Goal: Information Seeking & Learning: Learn about a topic

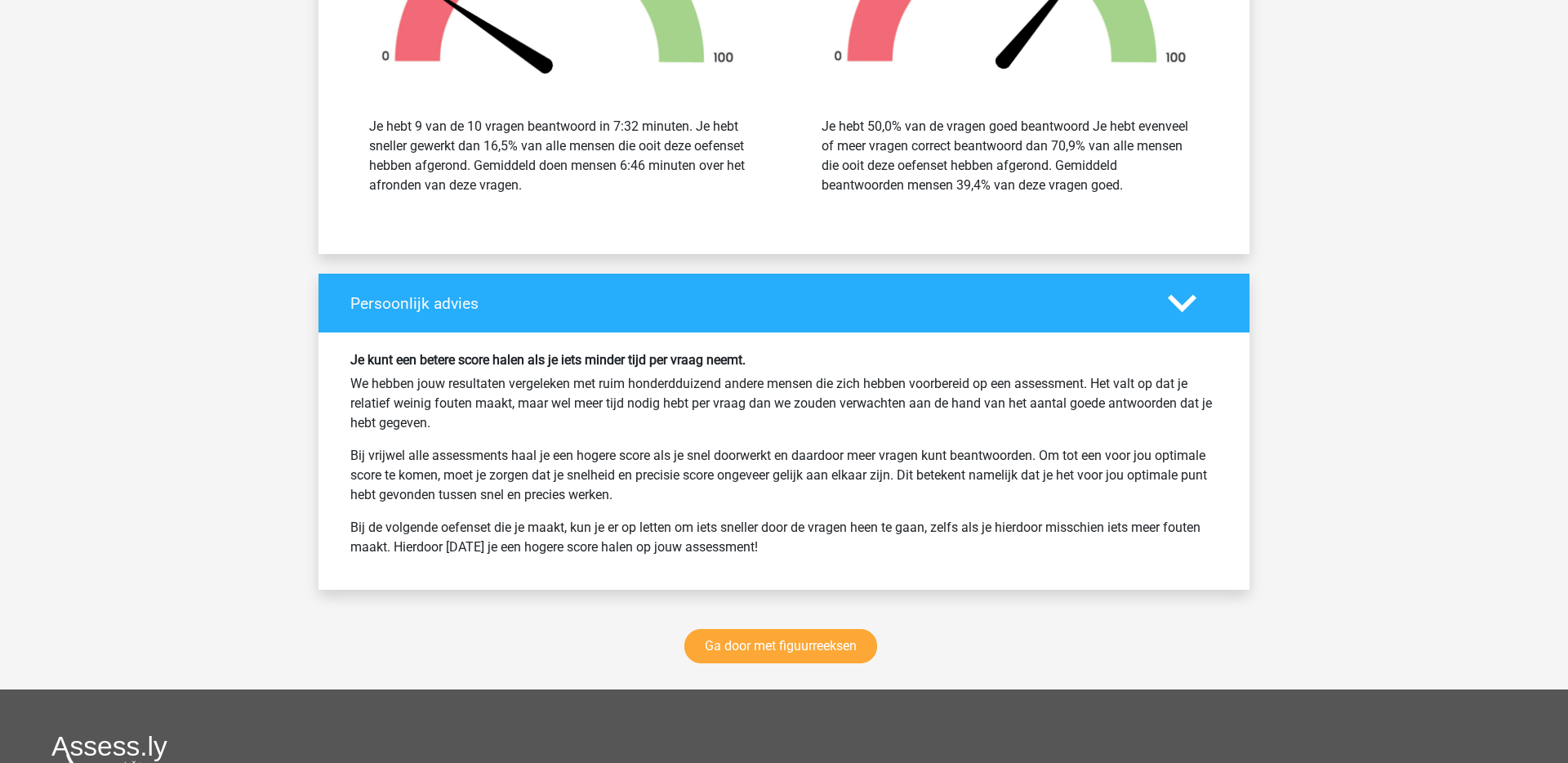
scroll to position [8007, 0]
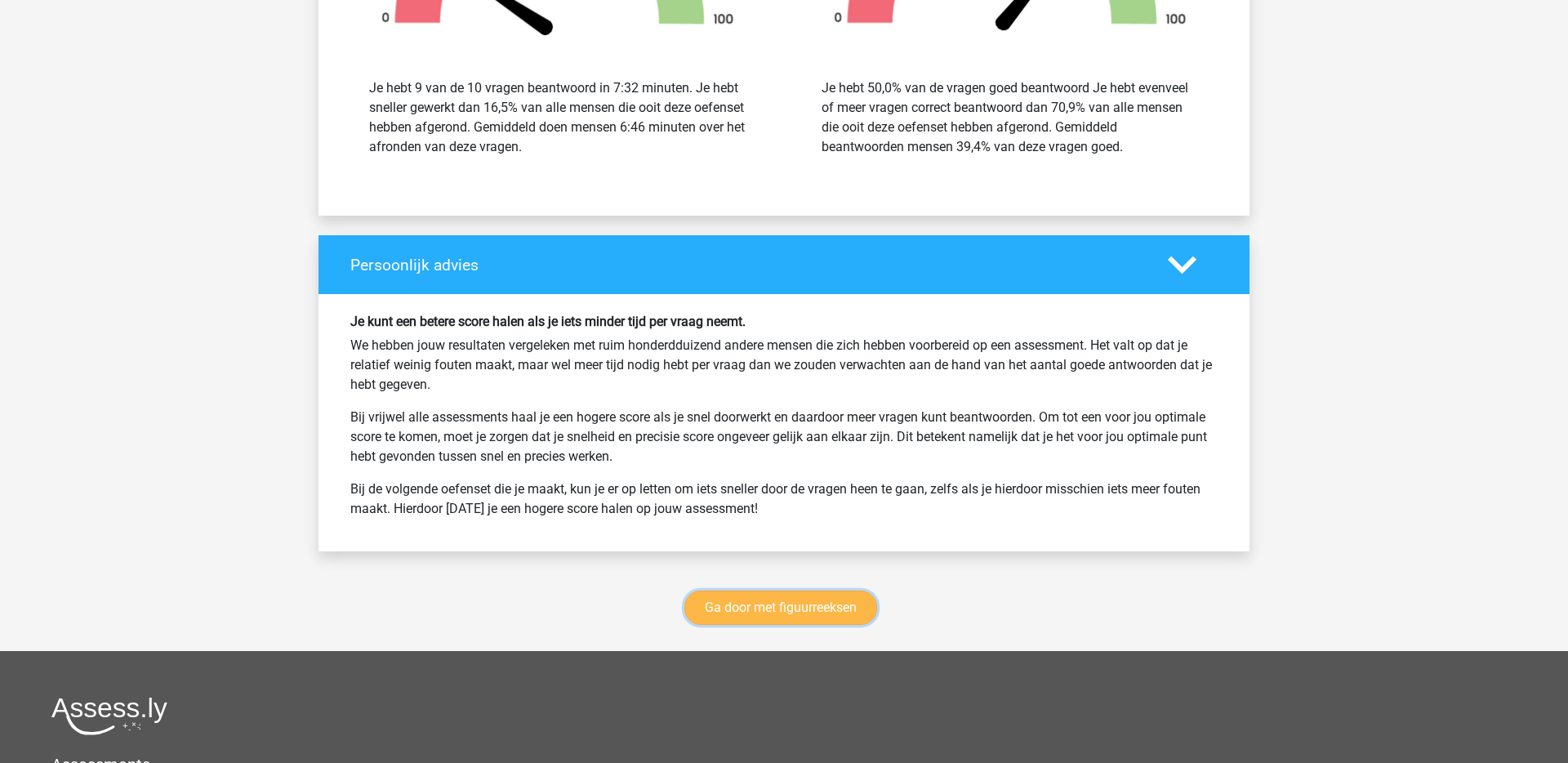
click at [745, 595] on link "Ga door met figuurreeksen" at bounding box center [781, 608] width 193 height 35
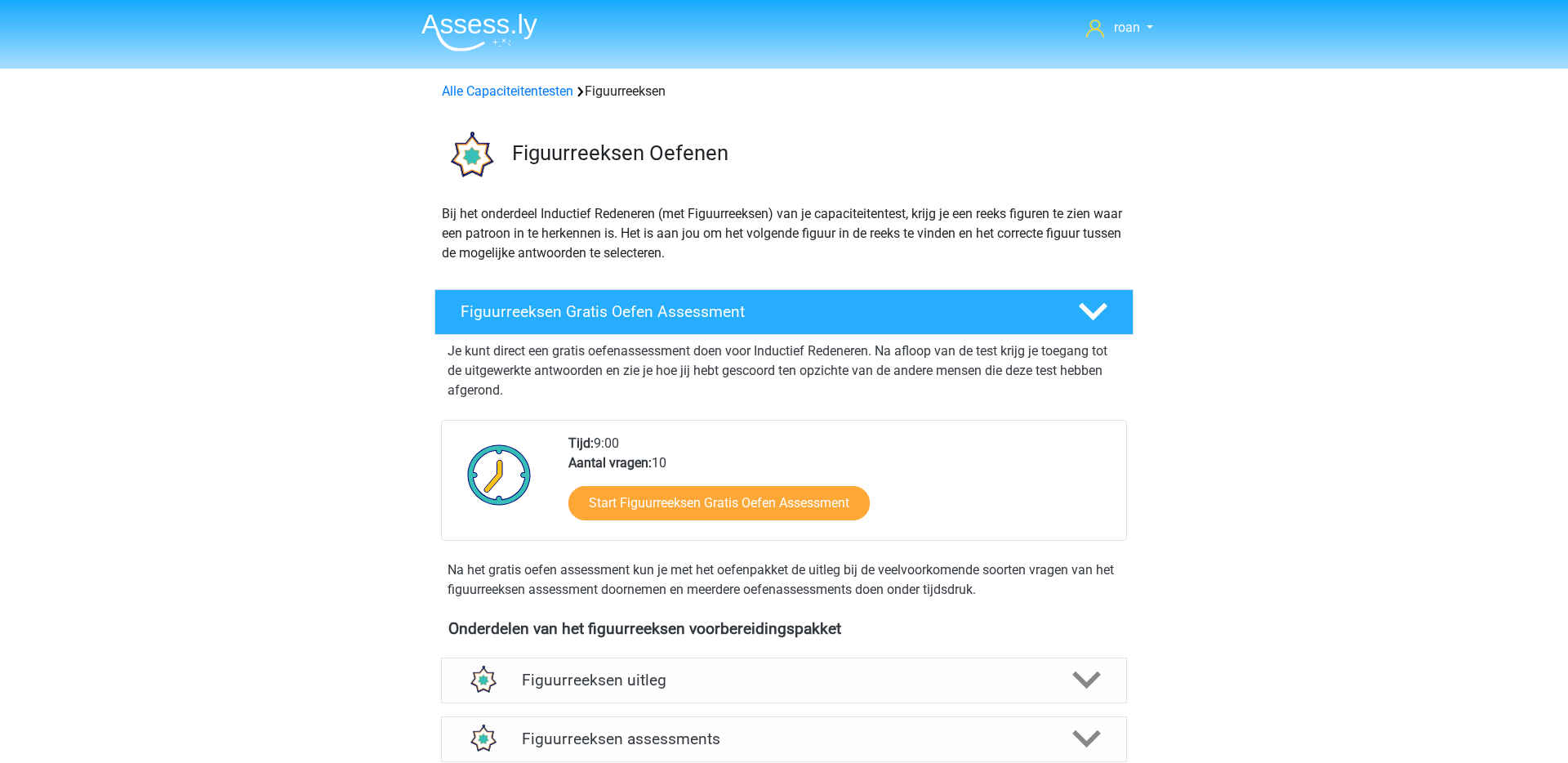
click at [524, 82] on div "Alle Capaciteitentesten Figuurreeksen" at bounding box center [783, 92] width 697 height 19
click at [523, 85] on link "Alle Capaciteitentesten" at bounding box center [507, 91] width 131 height 15
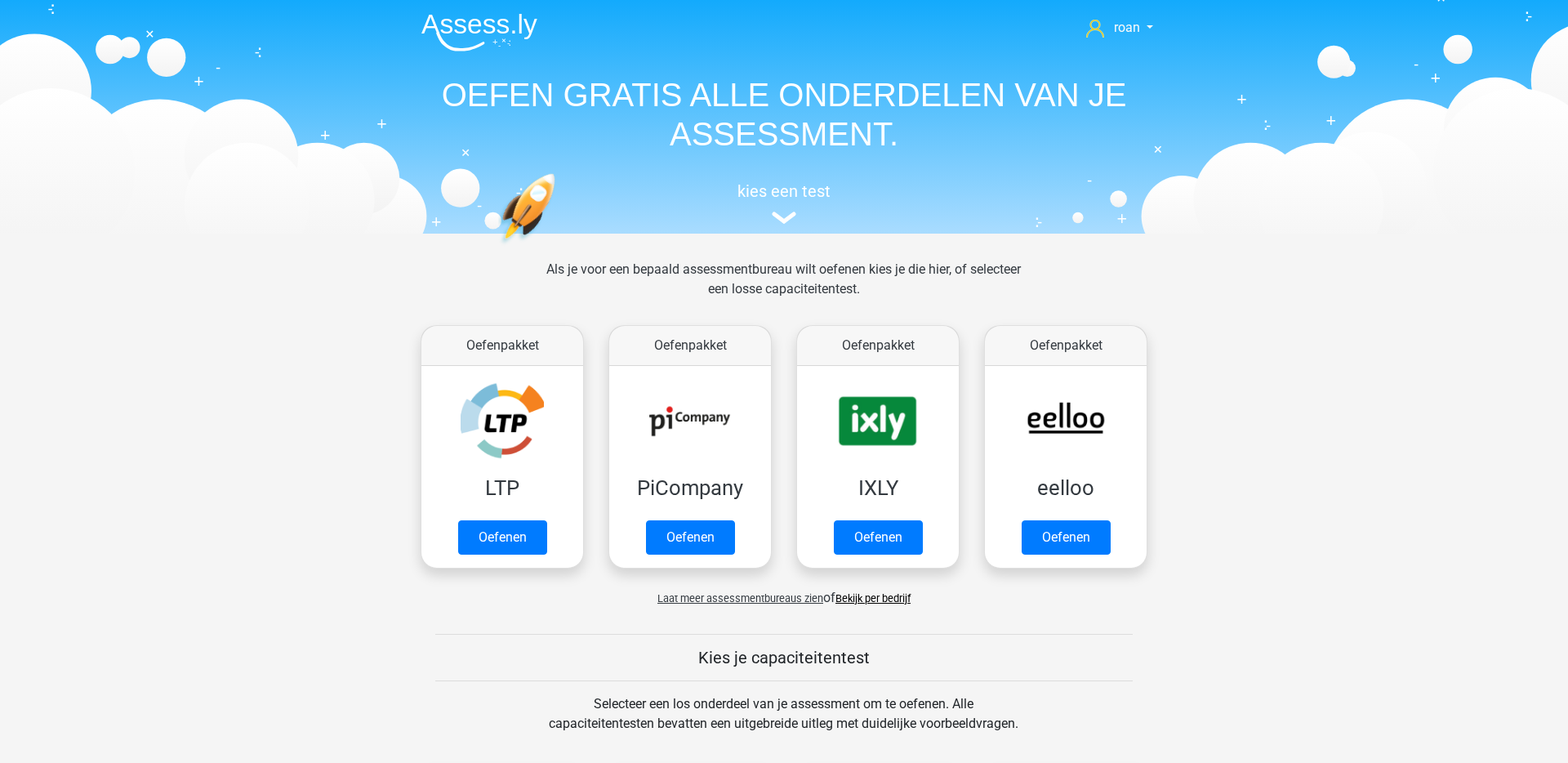
scroll to position [695, 0]
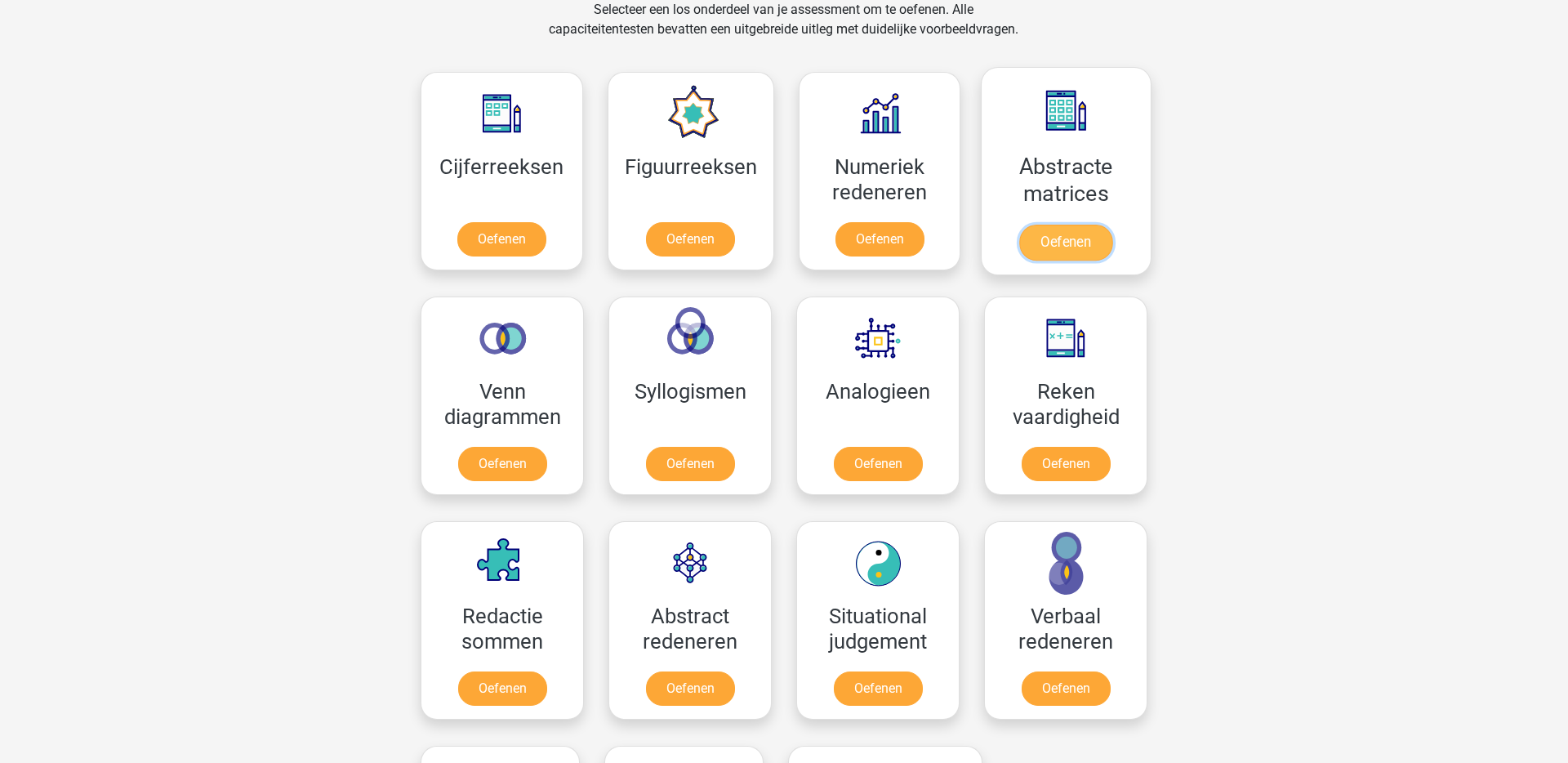
click at [1041, 240] on link "Oefenen" at bounding box center [1066, 242] width 94 height 36
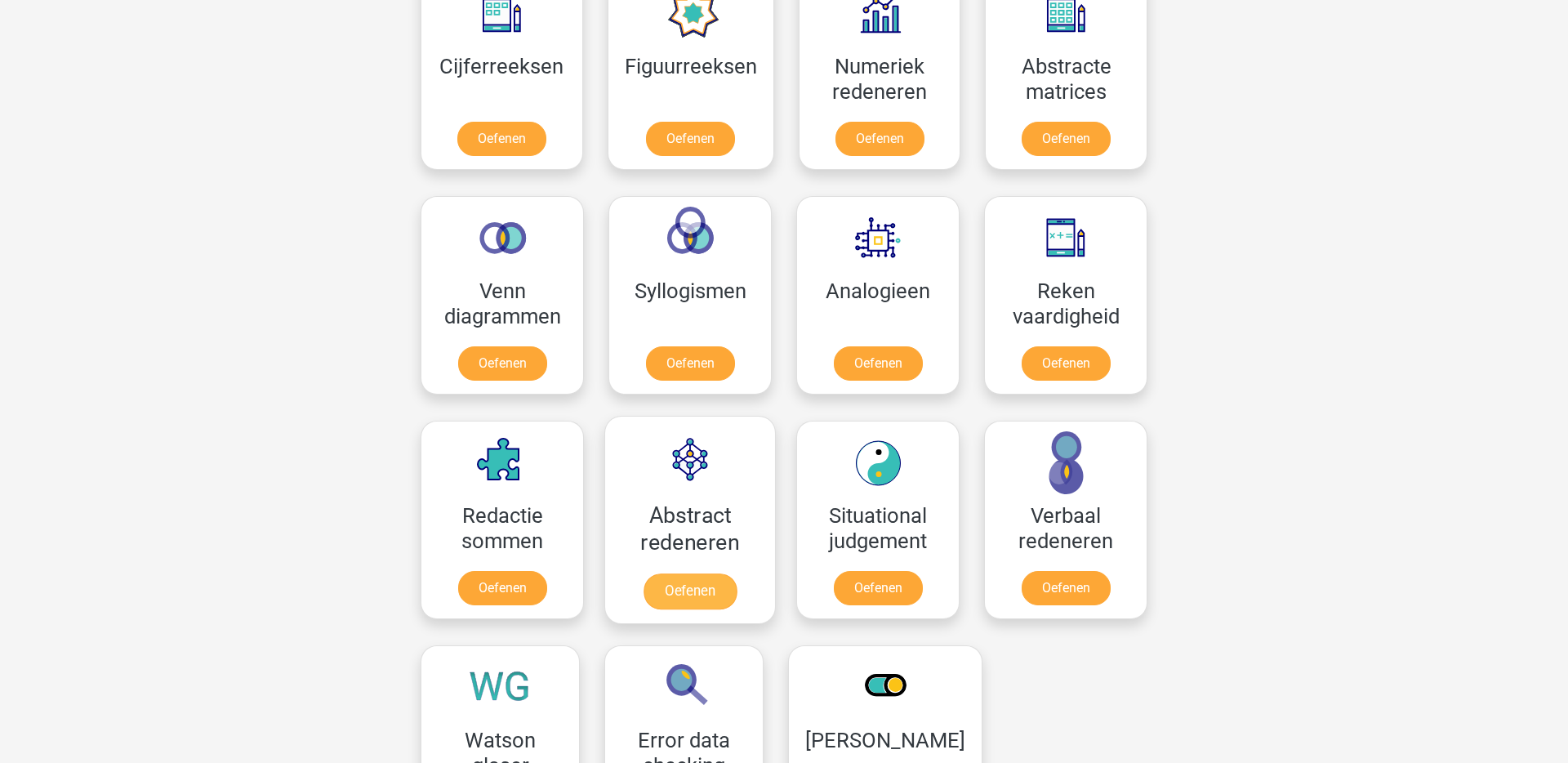
scroll to position [809, 0]
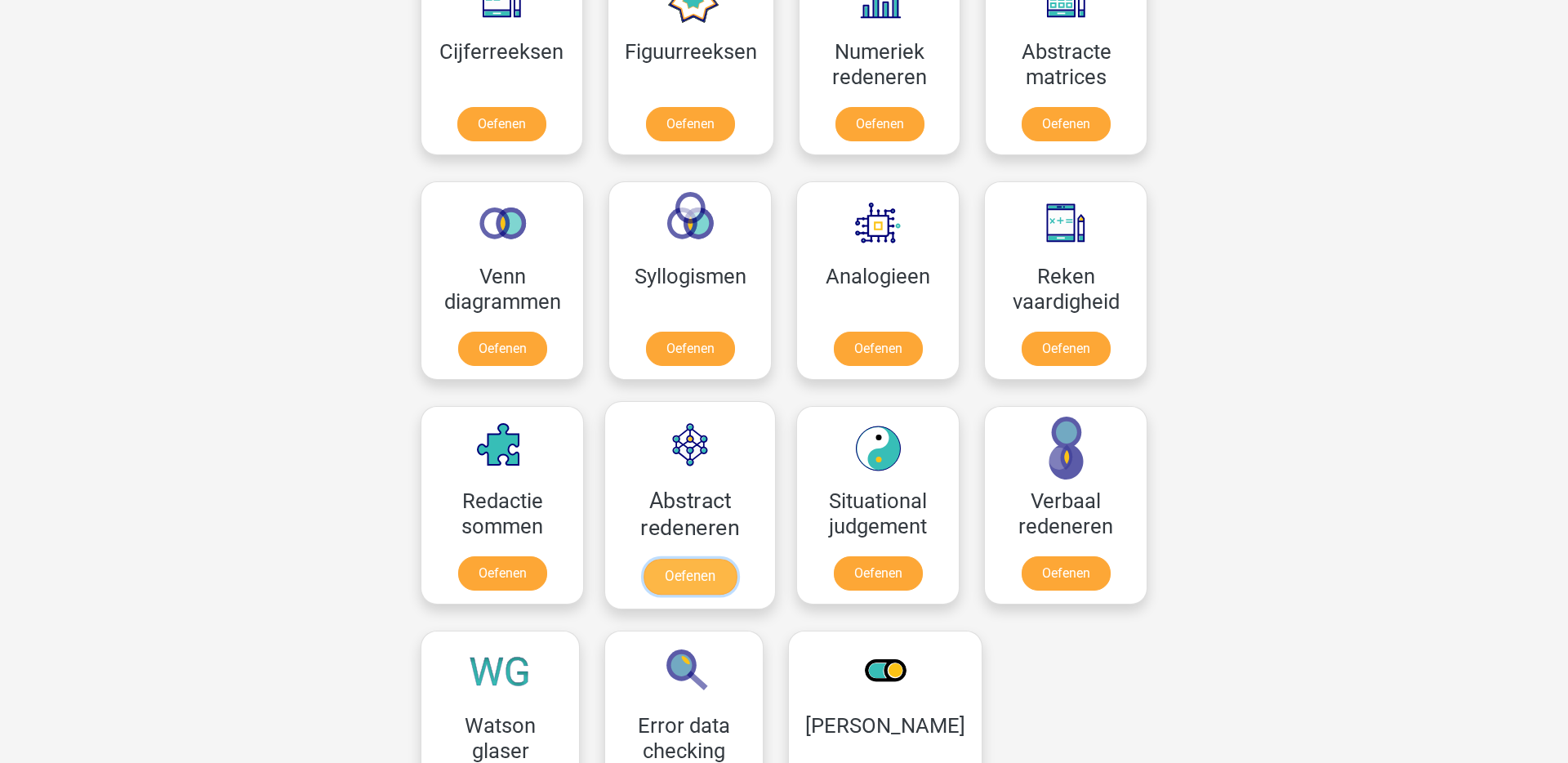
click at [683, 586] on link "Oefenen" at bounding box center [689, 576] width 94 height 36
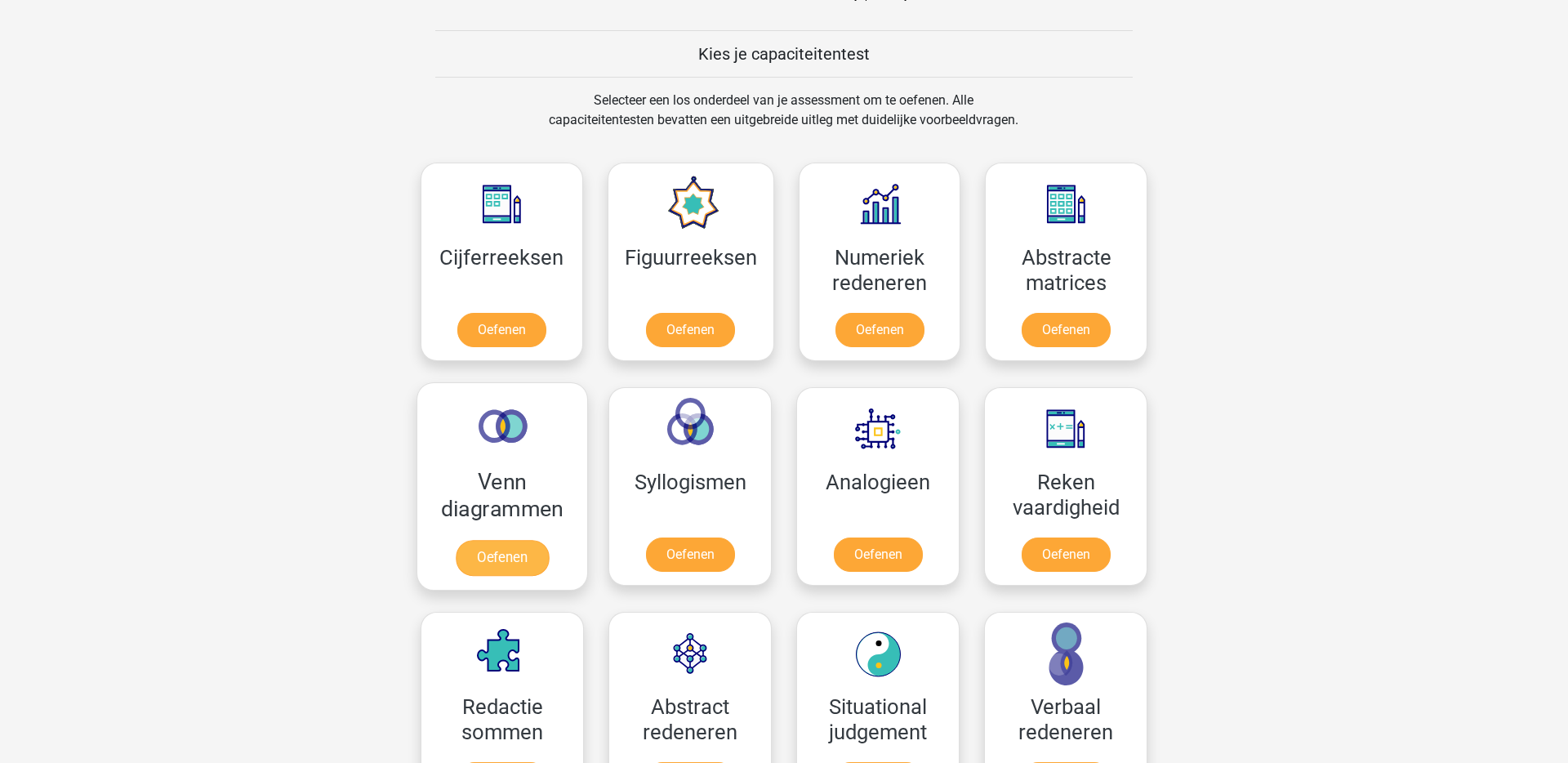
scroll to position [601, 0]
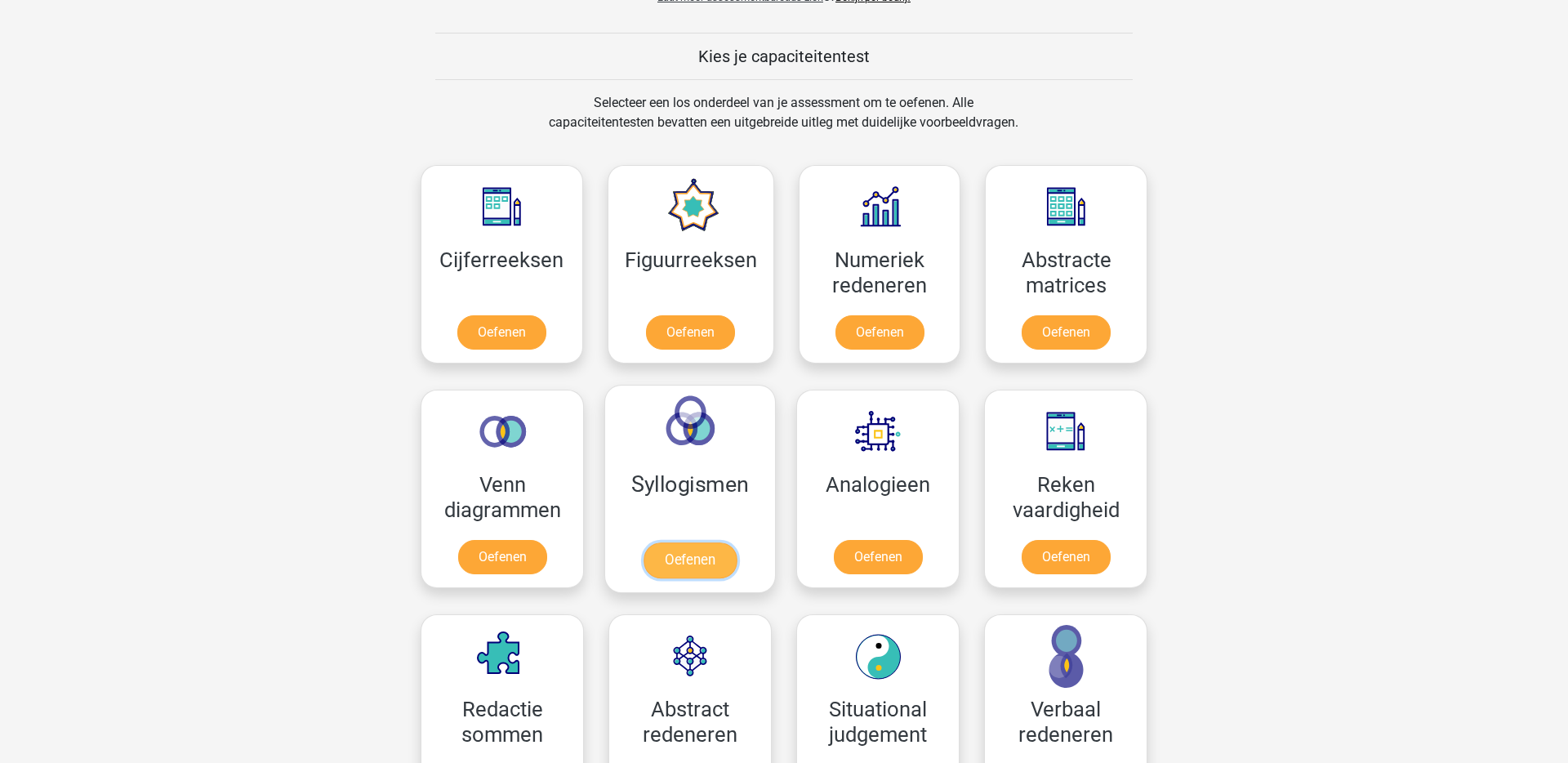
click at [706, 558] on link "Oefenen" at bounding box center [689, 559] width 94 height 36
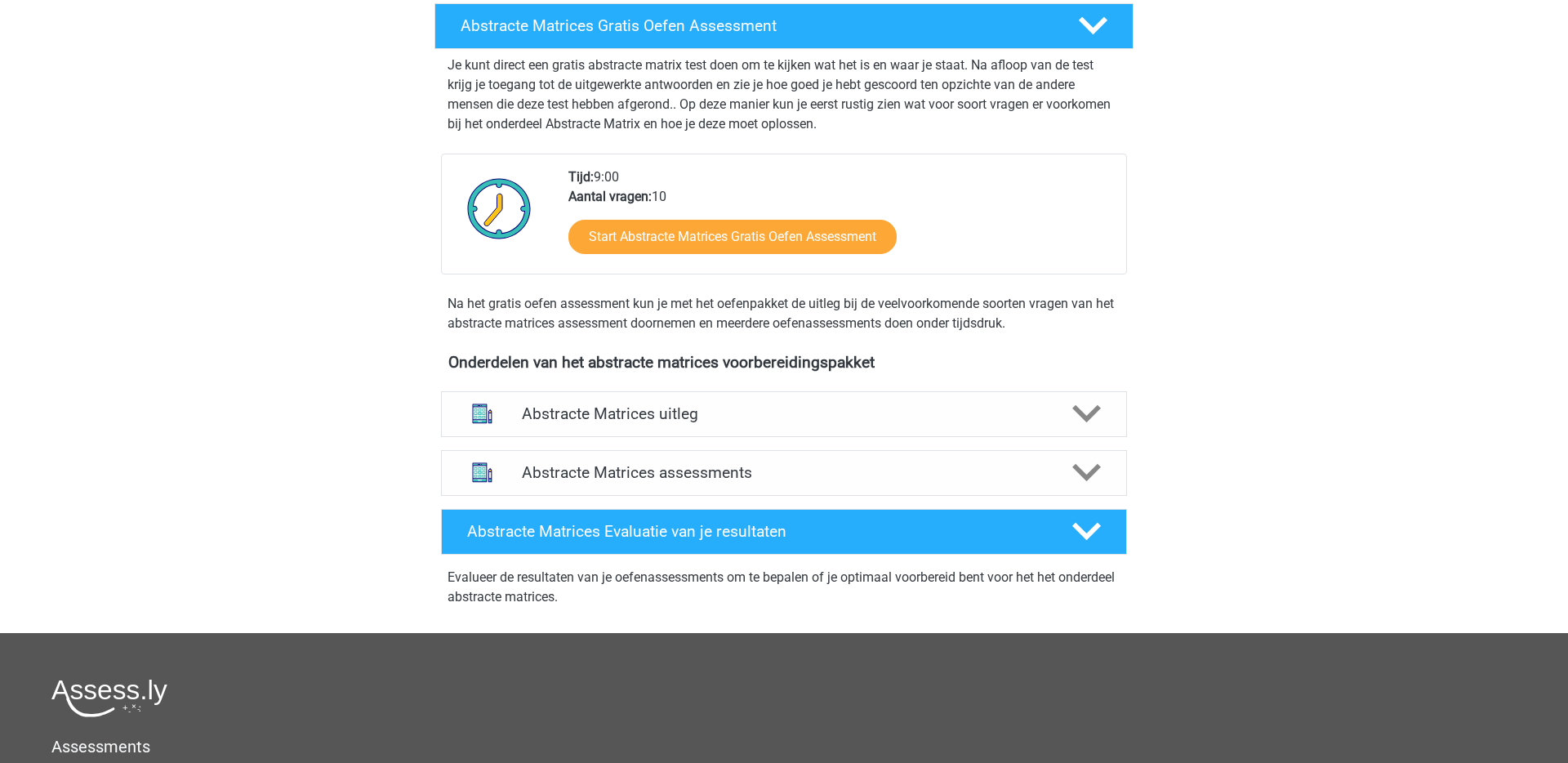
scroll to position [300, 0]
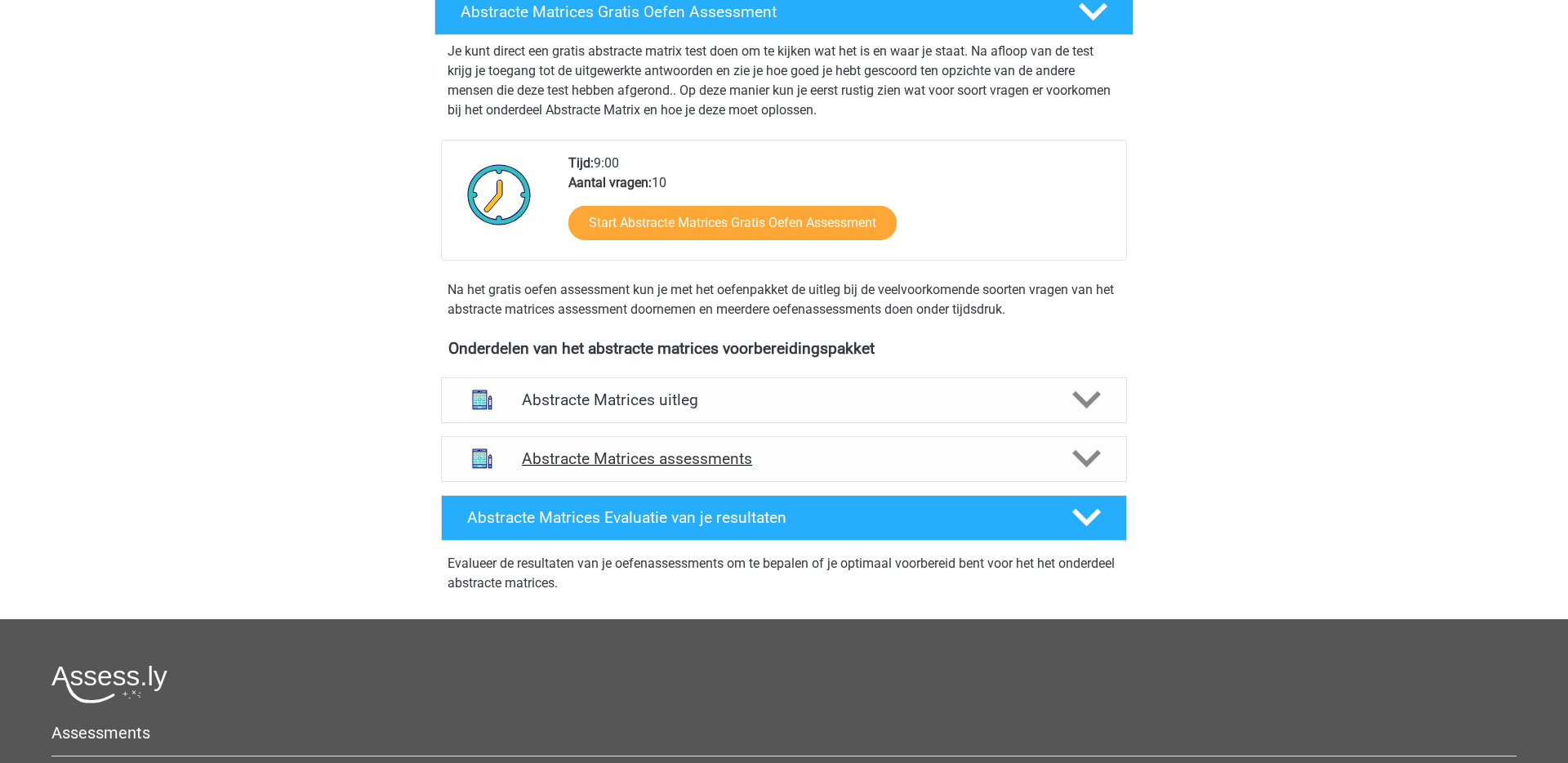
click at [772, 467] on h4 "Abstracte Matrices assessments" at bounding box center [784, 458] width 525 height 18
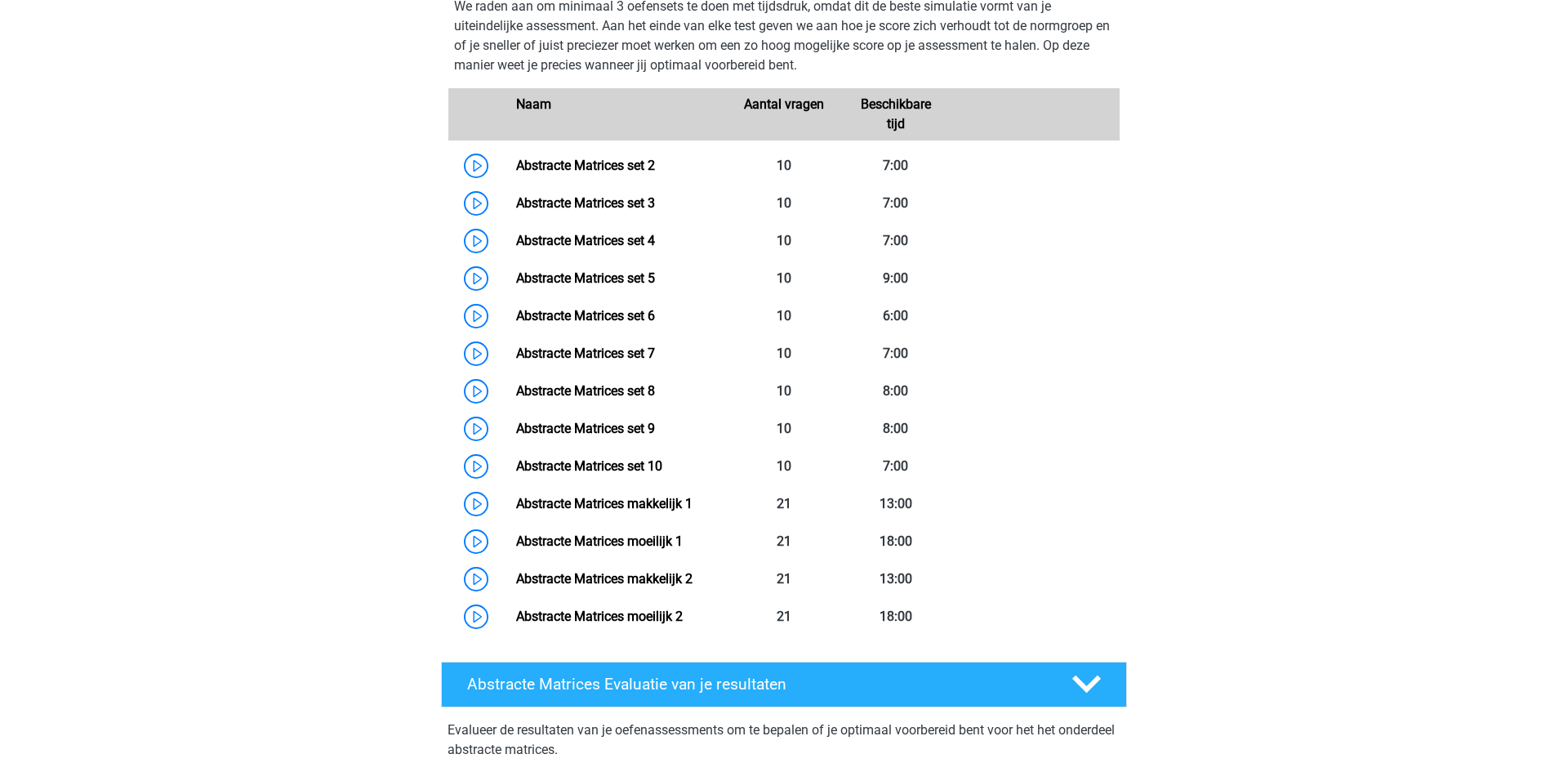
scroll to position [797, 0]
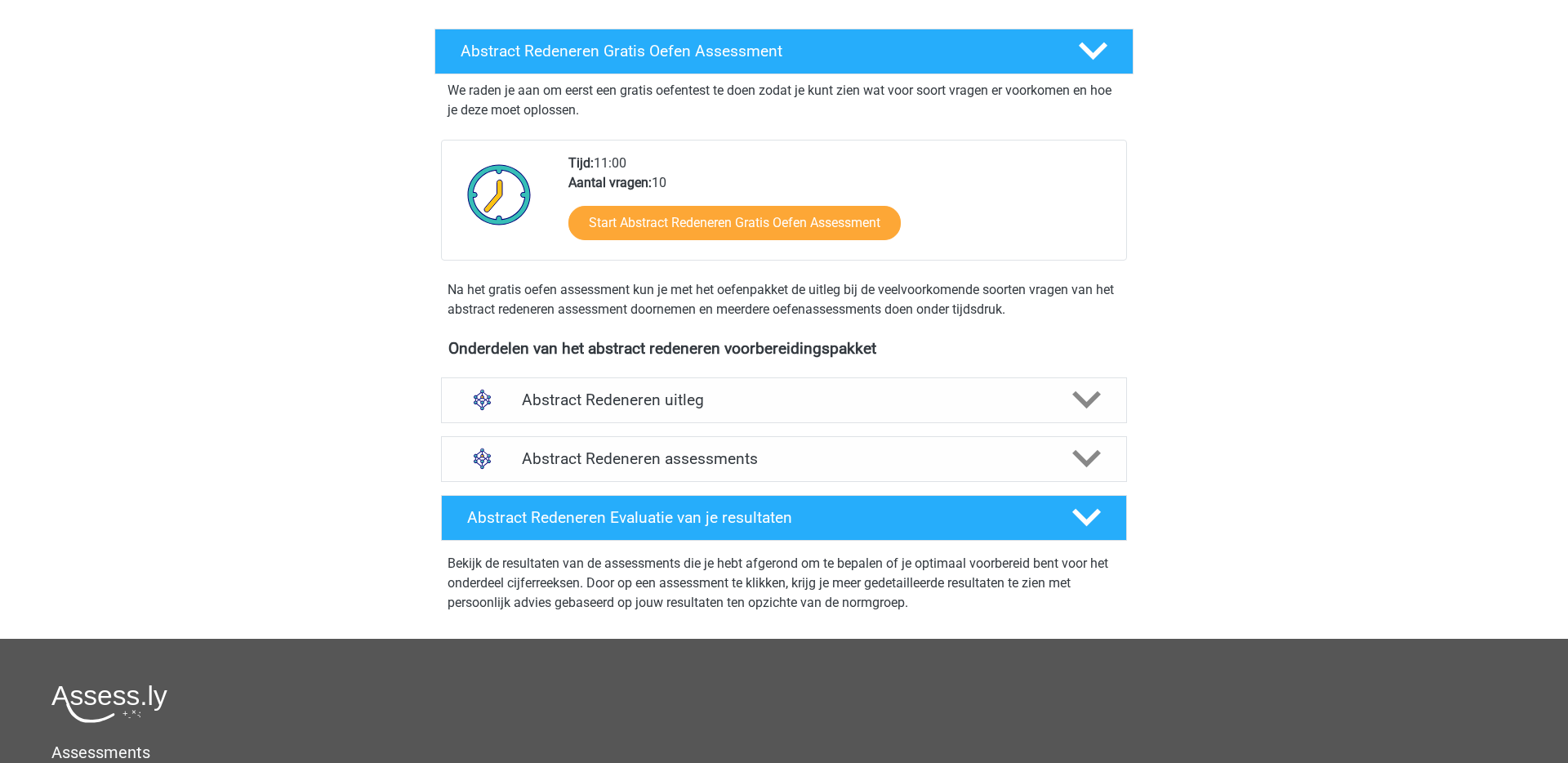
scroll to position [266, 0]
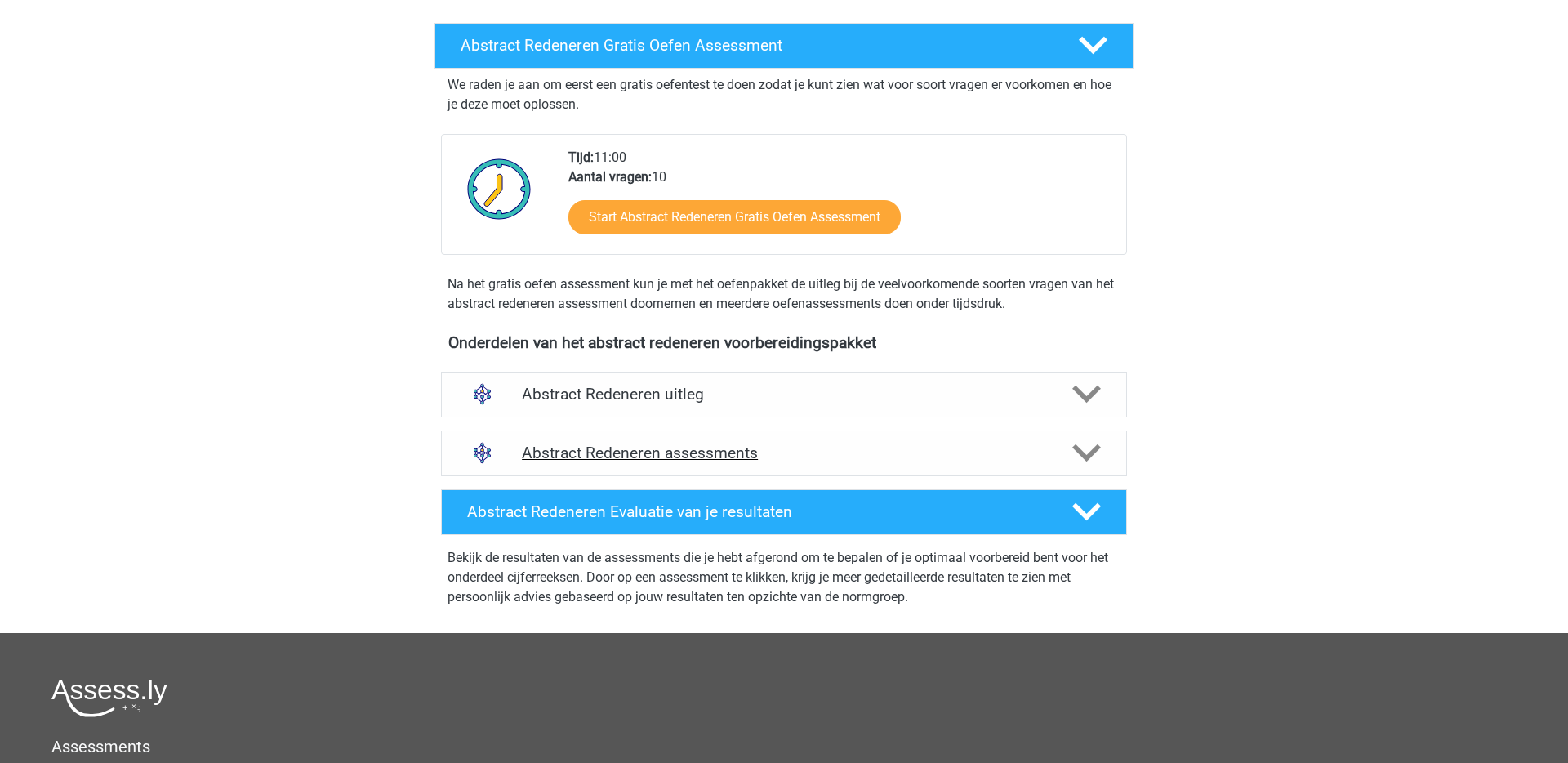
click at [708, 474] on div "Abstract Redeneren assessments" at bounding box center [783, 452] width 686 height 45
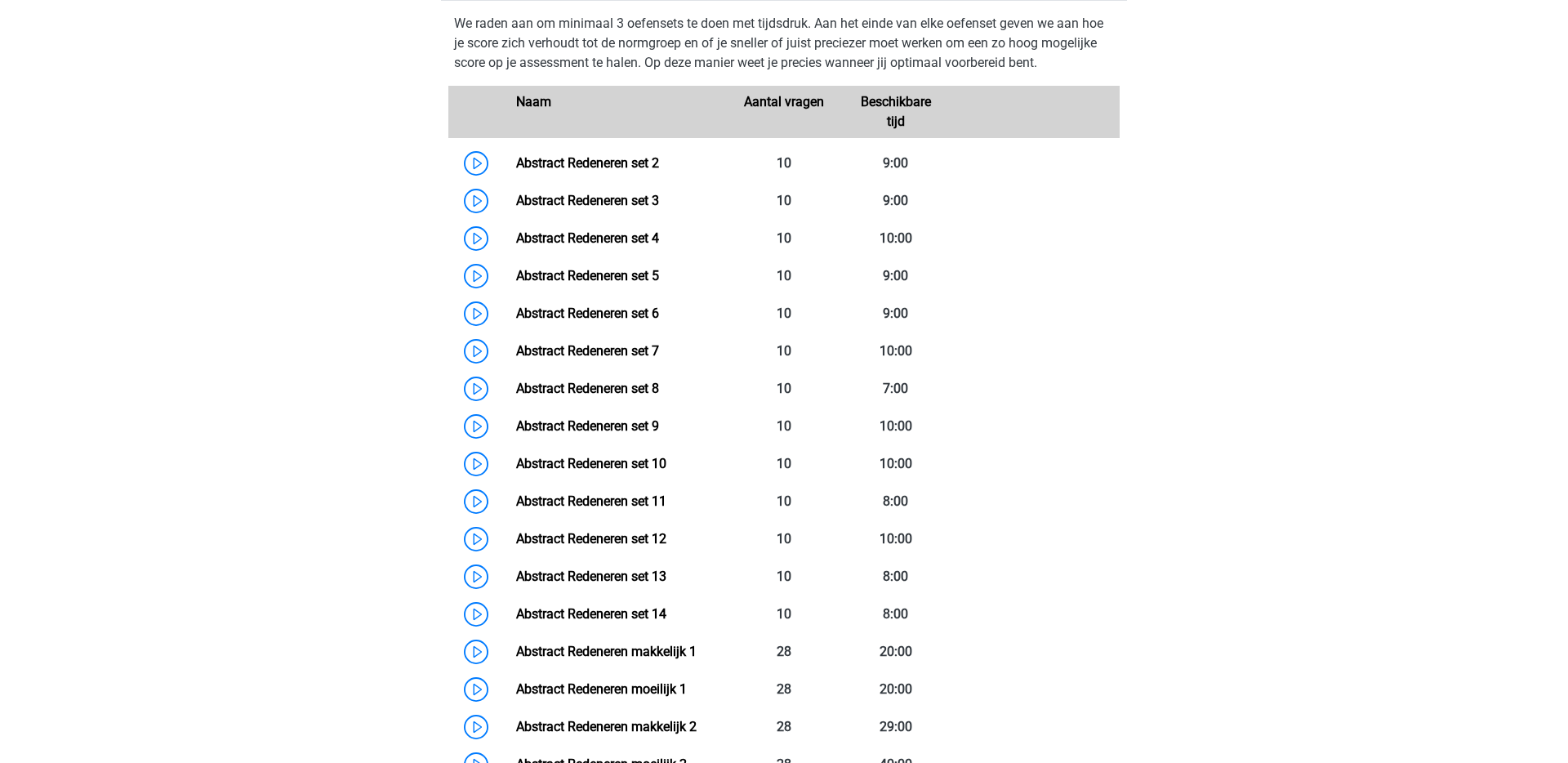
scroll to position [747, 0]
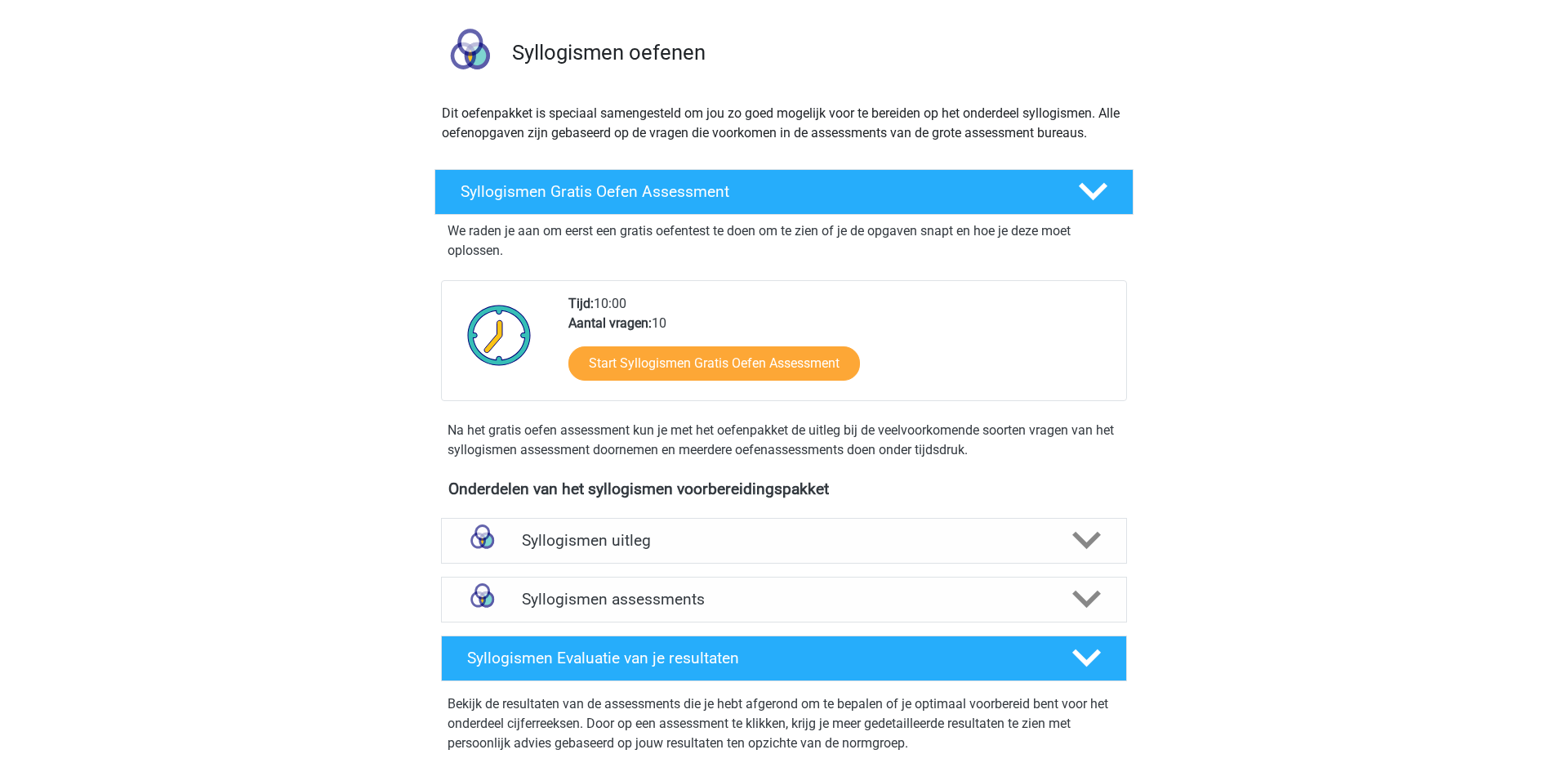
scroll to position [102, 0]
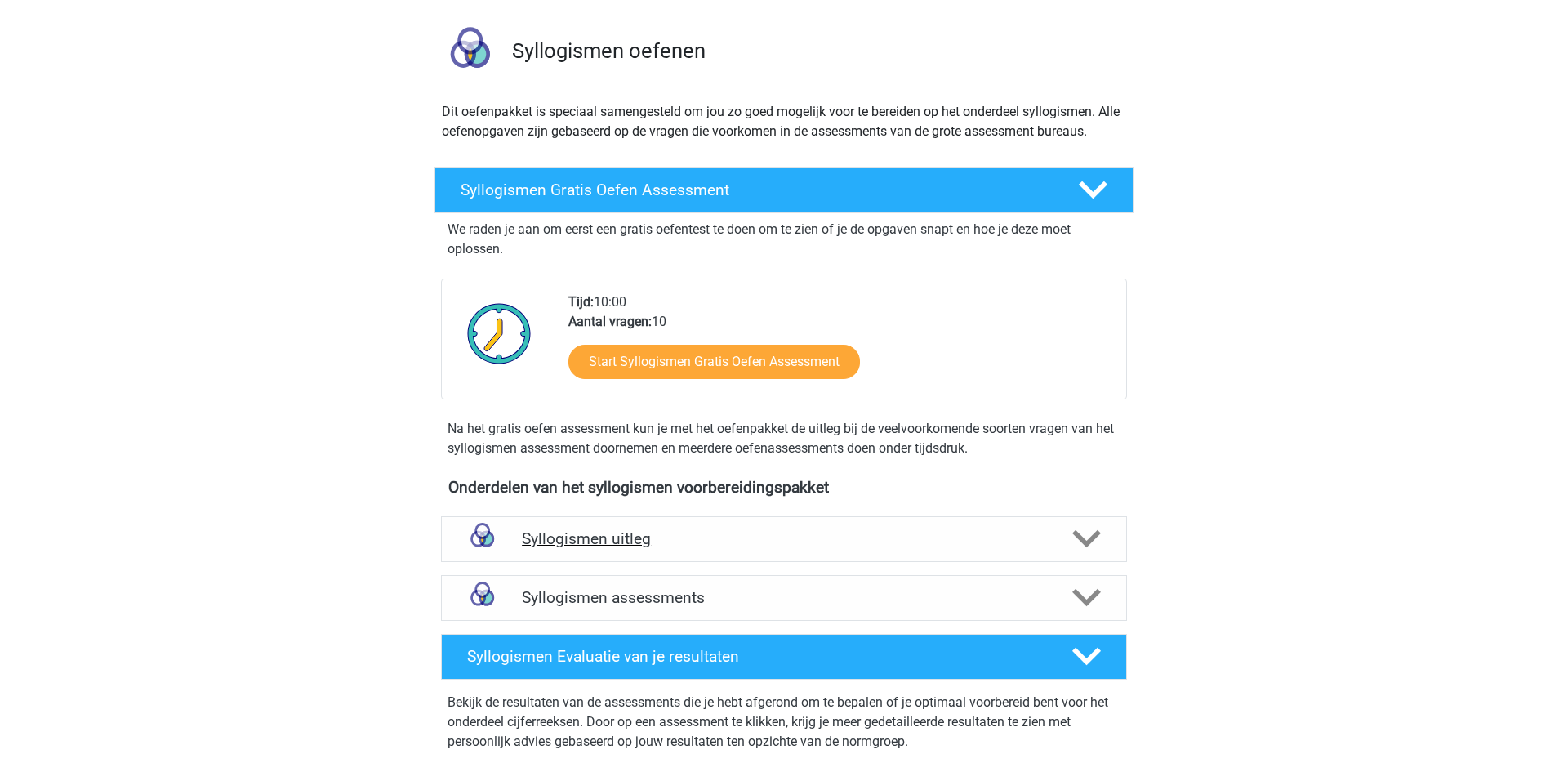
click at [707, 552] on div "Syllogismen uitleg" at bounding box center [783, 538] width 686 height 45
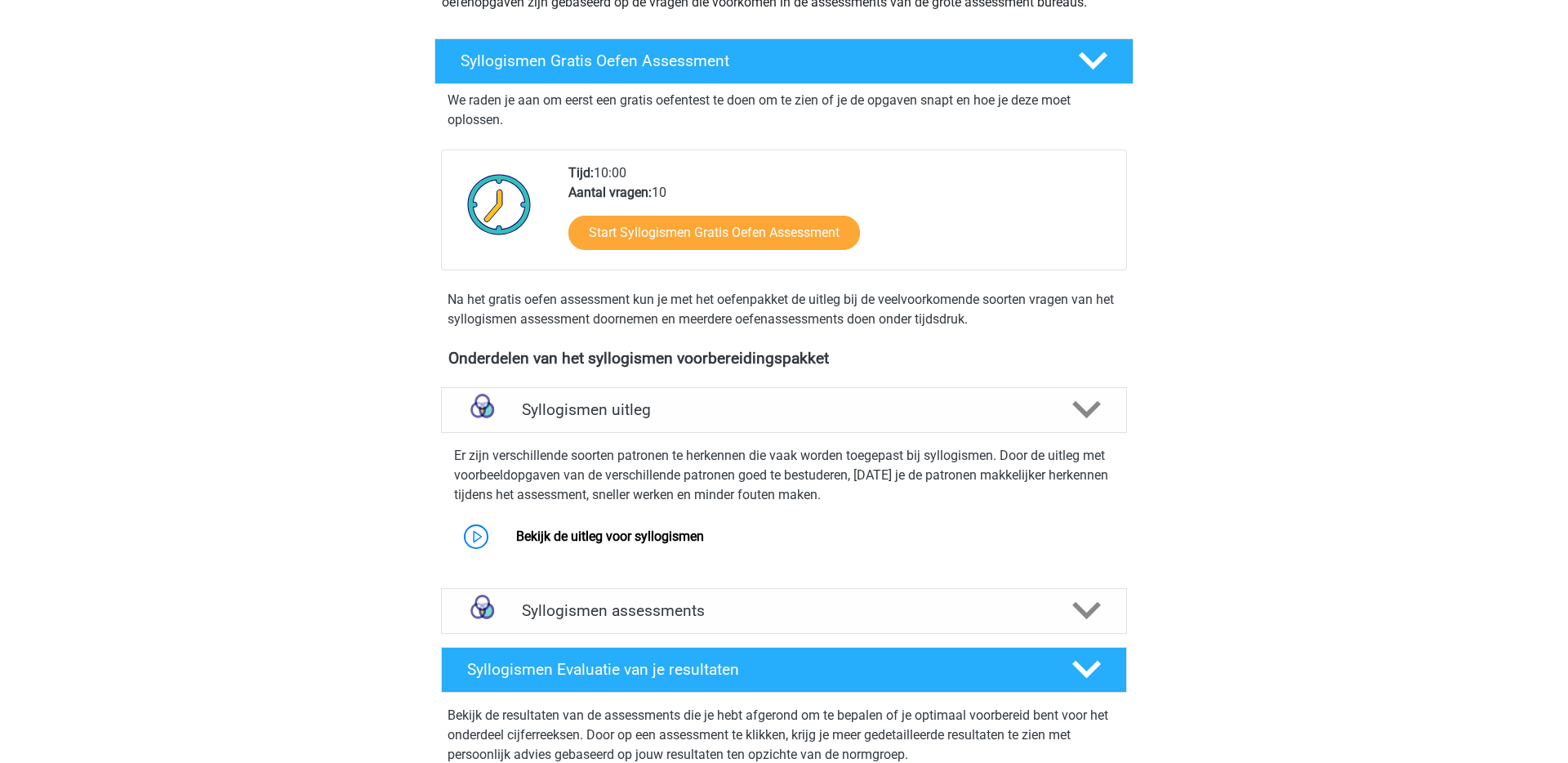
scroll to position [232, 0]
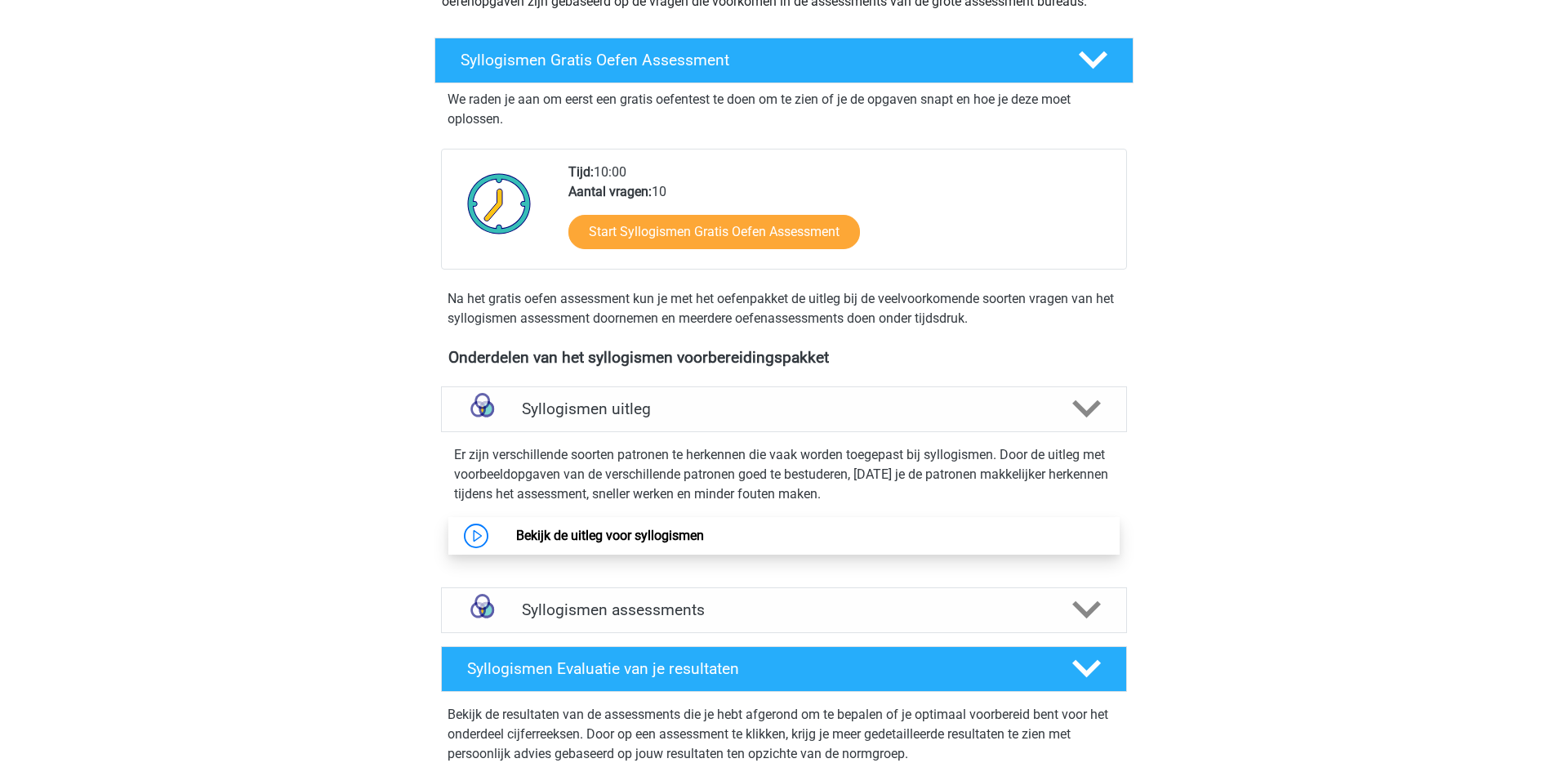
click at [604, 536] on link "Bekijk de uitleg voor syllogismen" at bounding box center [609, 535] width 188 height 15
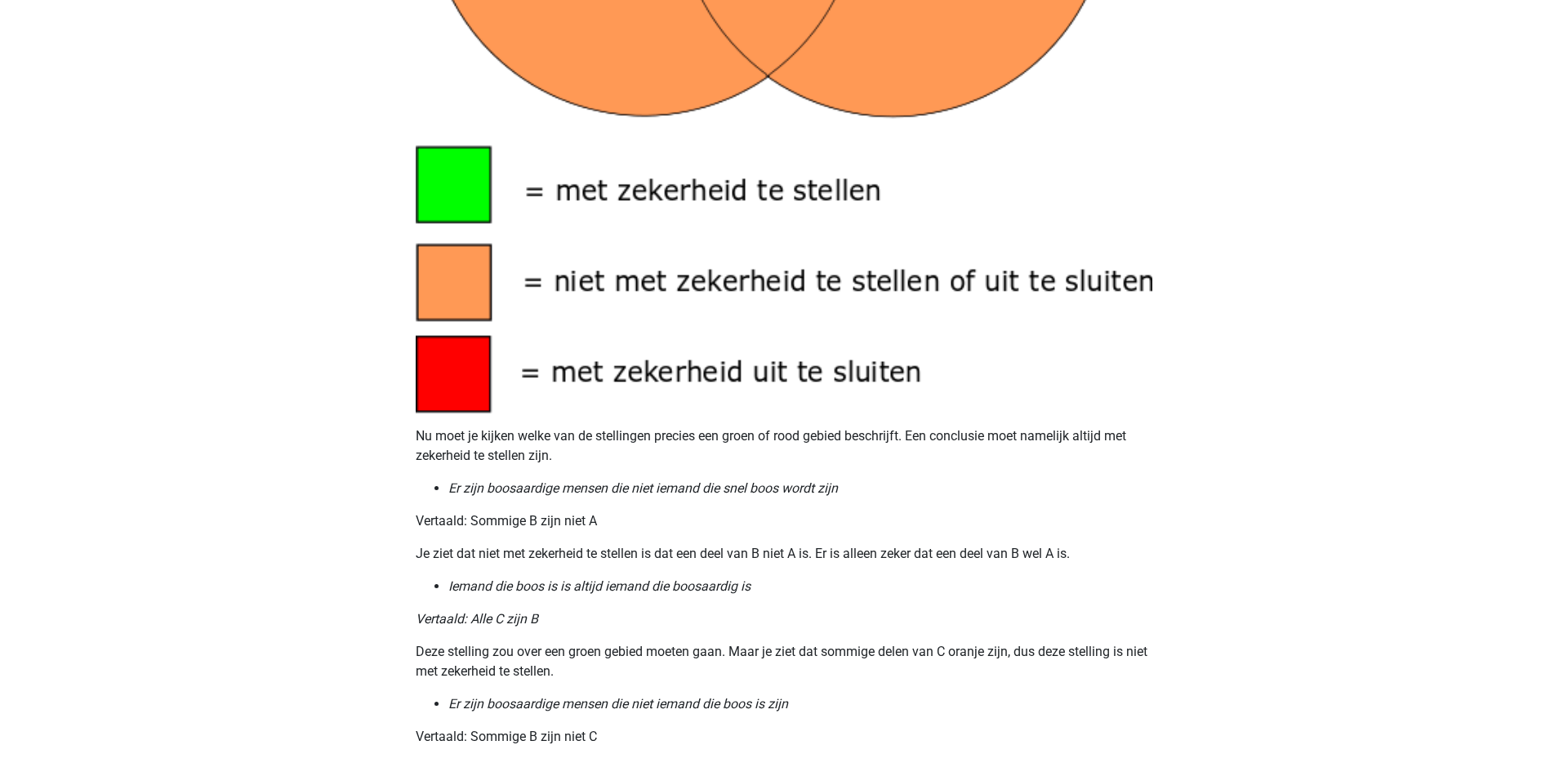
scroll to position [1420, 0]
drag, startPoint x: 452, startPoint y: 487, endPoint x: 848, endPoint y: 483, distance: 396.0
click at [849, 483] on li "Er zijn boosaardige mensen die niet iemand die snel boos wordt zijn" at bounding box center [800, 487] width 704 height 19
click at [615, 521] on p "Vertaald: Sommige B zijn niet A" at bounding box center [784, 520] width 737 height 19
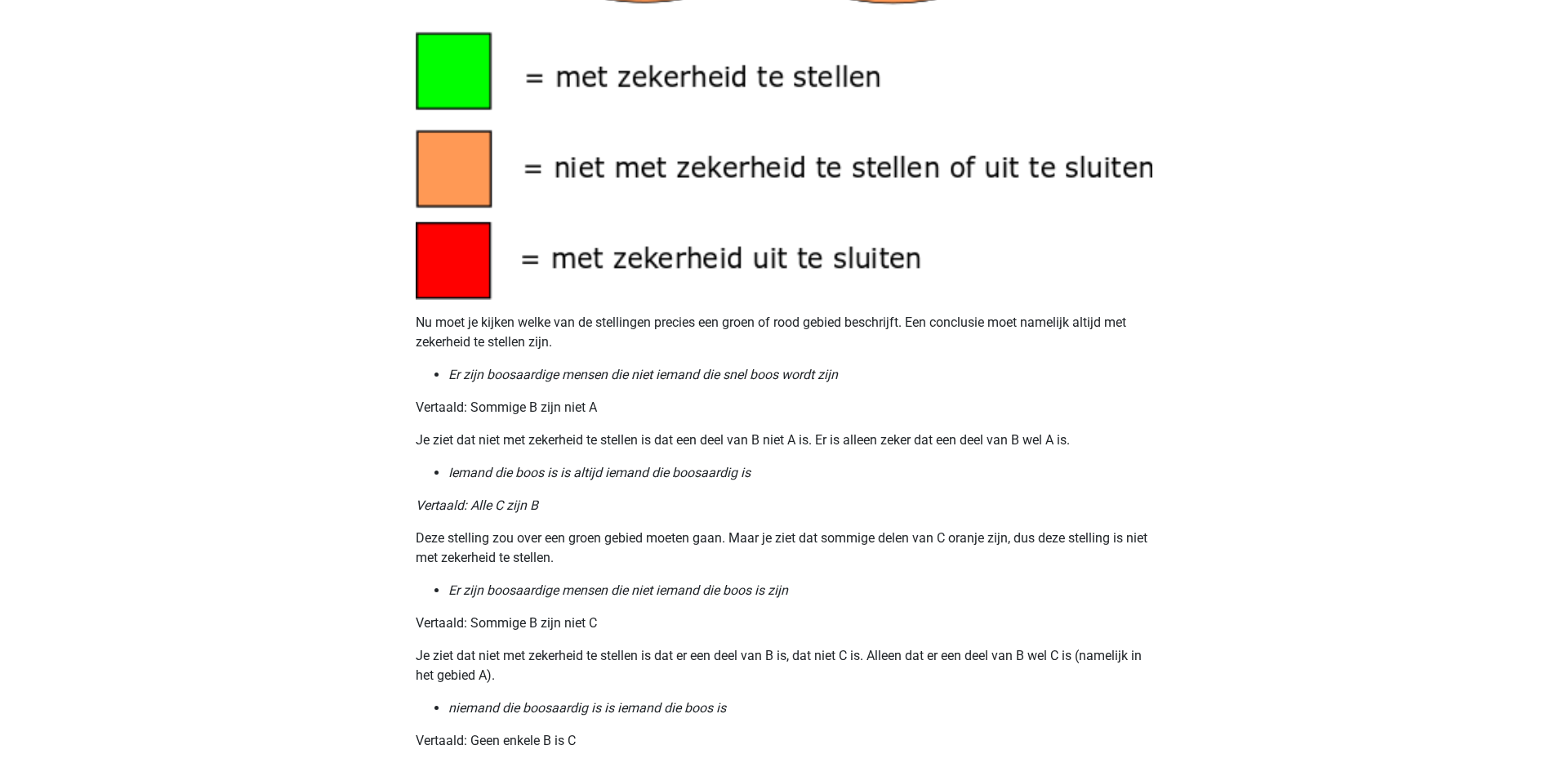
scroll to position [1535, 0]
click at [595, 476] on icon "Iemand die boos is is altijd iemand die boosaardig is" at bounding box center [599, 471] width 302 height 15
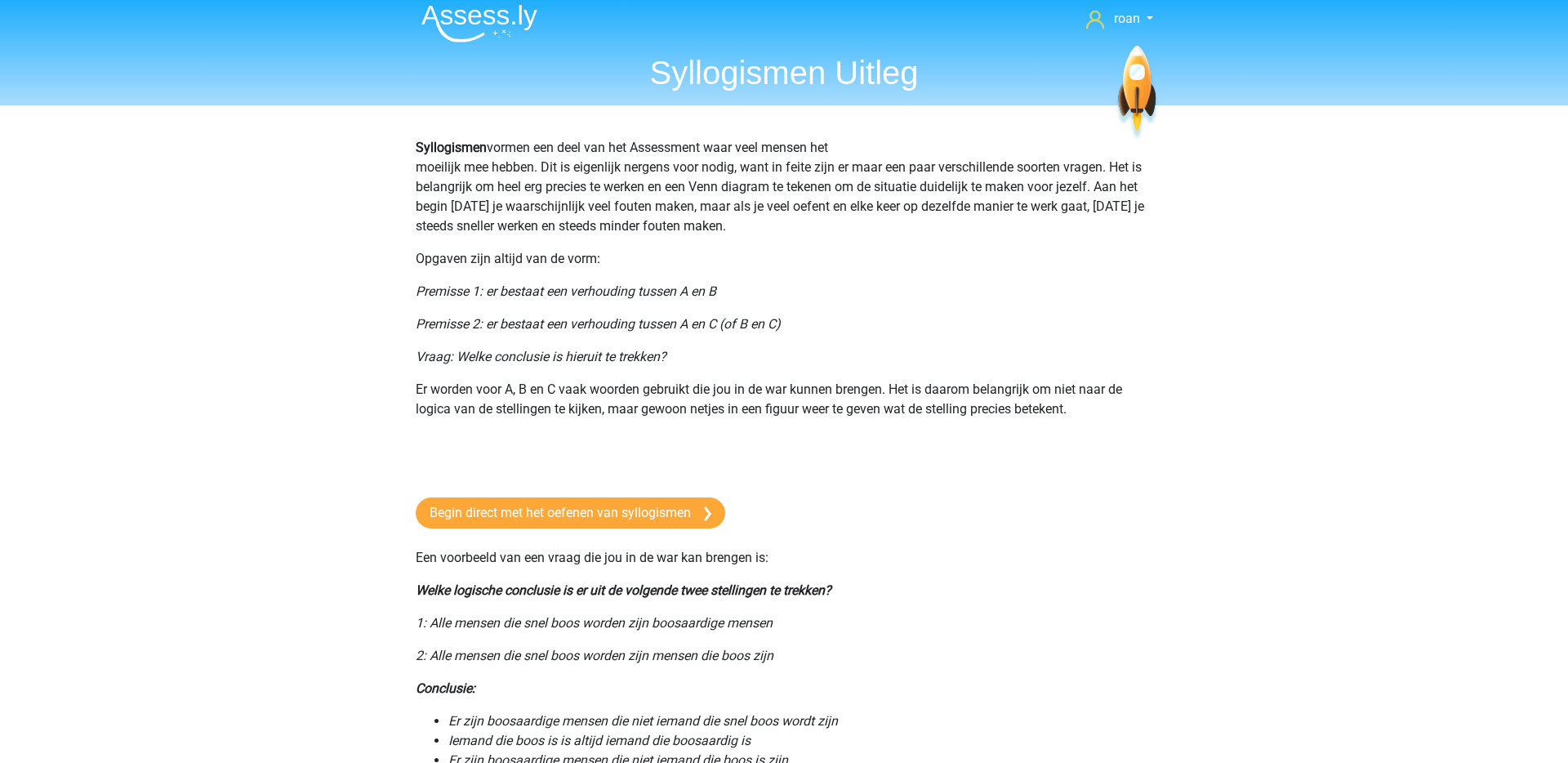
scroll to position [10, 0]
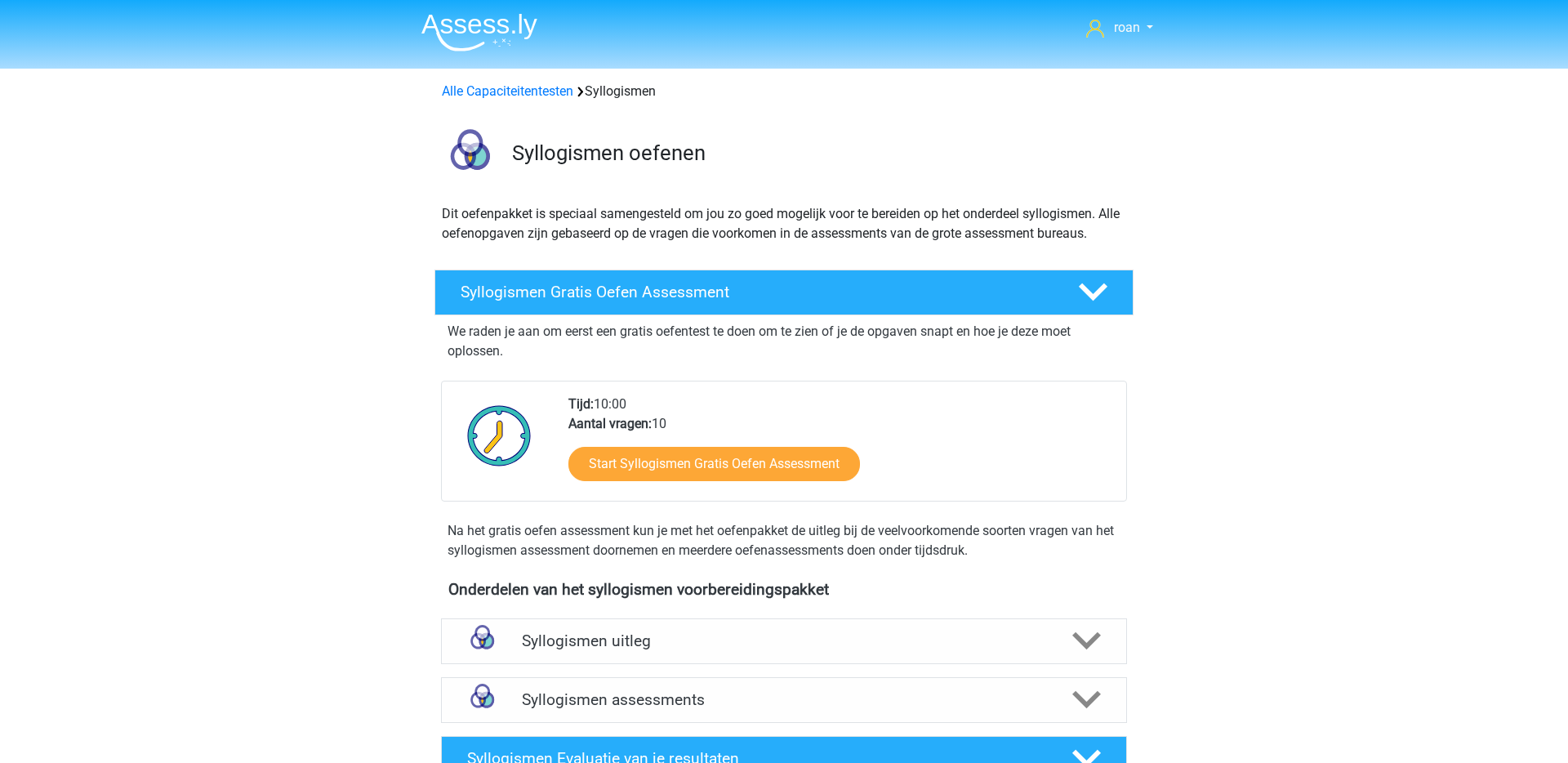
scroll to position [232, 0]
